Goal: Information Seeking & Learning: Learn about a topic

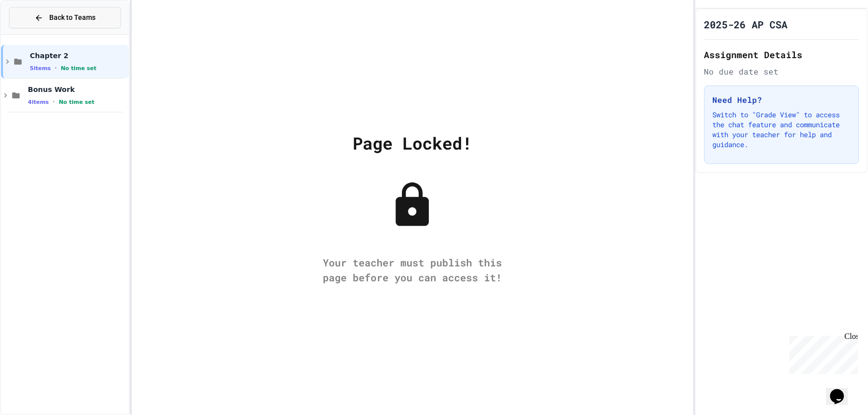
click at [67, 21] on span "Back to Teams" at bounding box center [72, 17] width 46 height 10
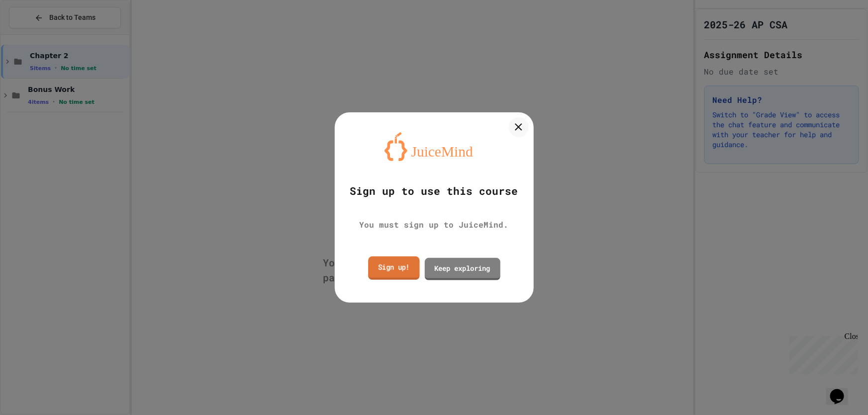
click at [401, 268] on link "Sign up!" at bounding box center [393, 268] width 51 height 23
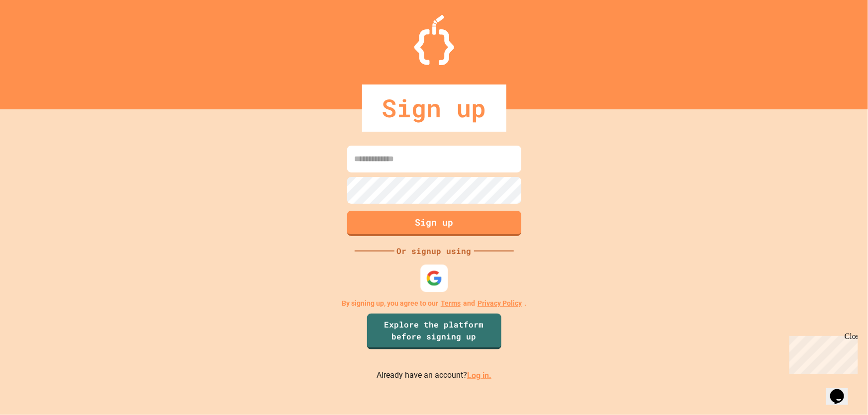
click at [437, 269] on div at bounding box center [433, 278] width 27 height 27
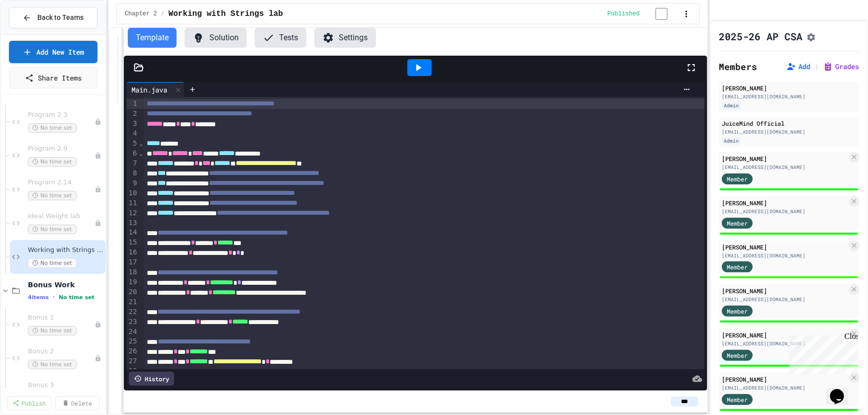
scroll to position [94, 0]
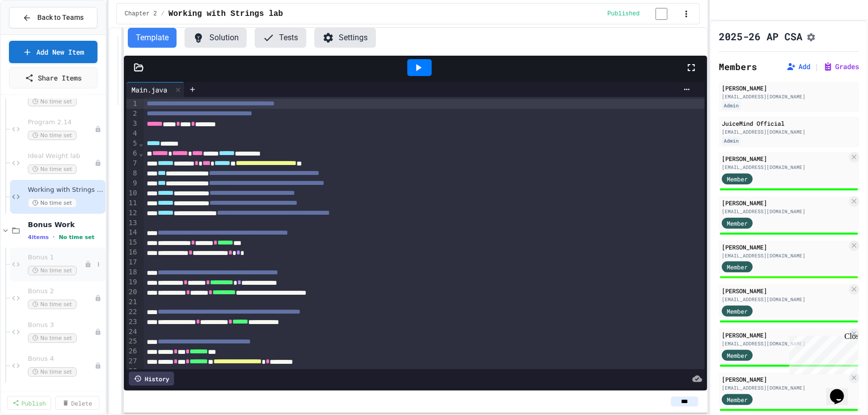
click at [48, 259] on span "Bonus 1" at bounding box center [56, 258] width 57 height 8
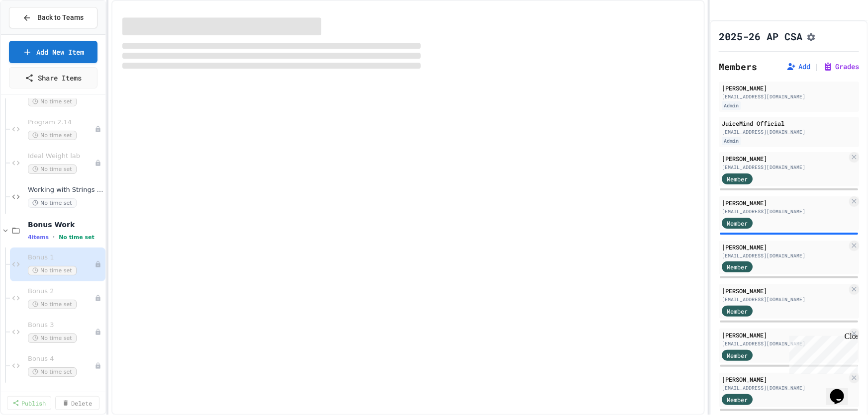
scroll to position [82, 0]
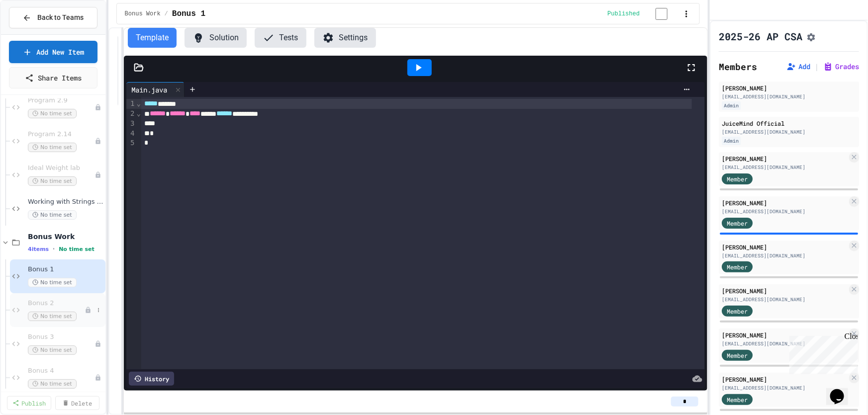
click at [62, 300] on span "Bonus 2" at bounding box center [56, 303] width 57 height 8
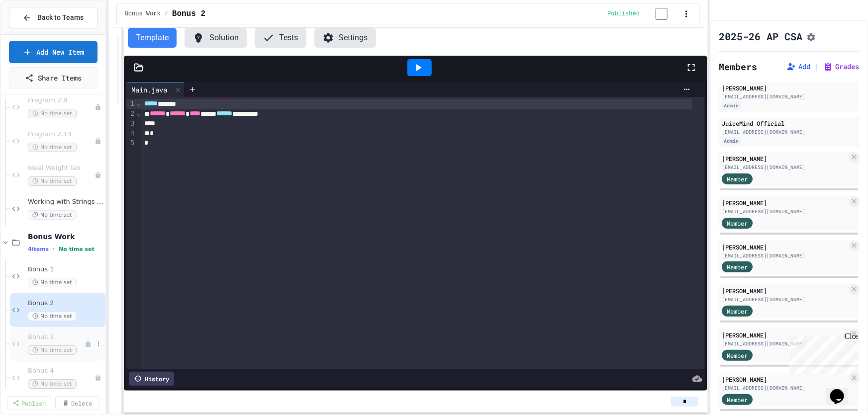
click at [52, 337] on span "Bonus 3" at bounding box center [56, 337] width 57 height 8
